Goal: Task Accomplishment & Management: Manage account settings

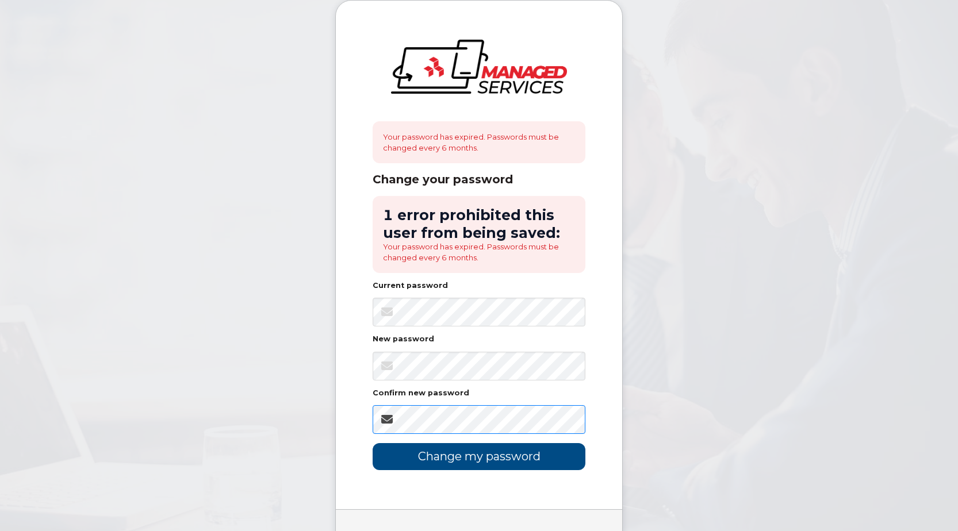
click at [373, 443] on input "Change my password" at bounding box center [479, 456] width 213 height 27
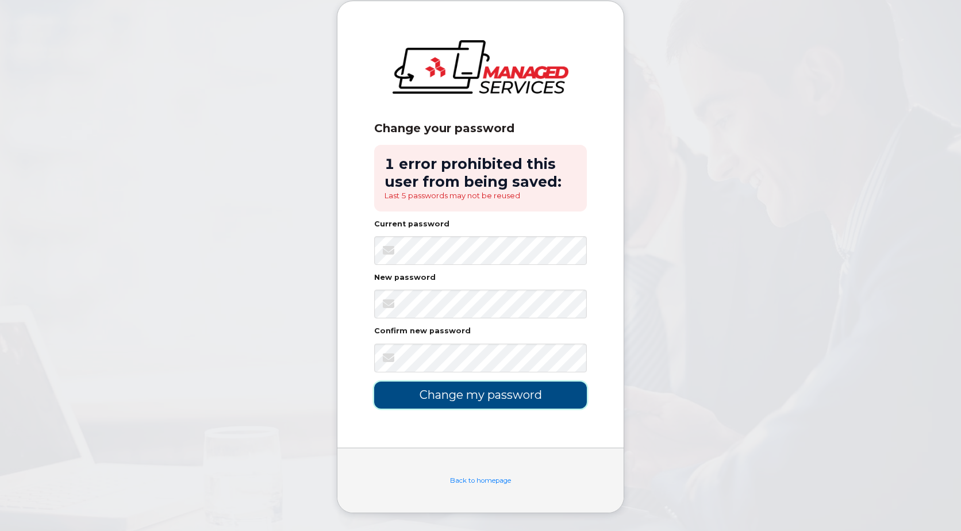
click at [507, 396] on input "Change my password" at bounding box center [480, 395] width 213 height 27
